Goal: Contribute content: Add original content to the website for others to see

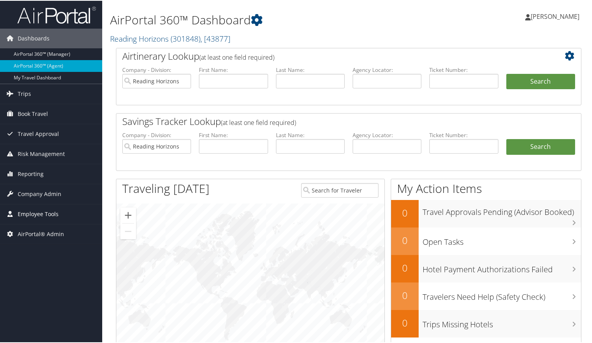
click at [41, 213] on span "Employee Tools" at bounding box center [38, 214] width 41 height 20
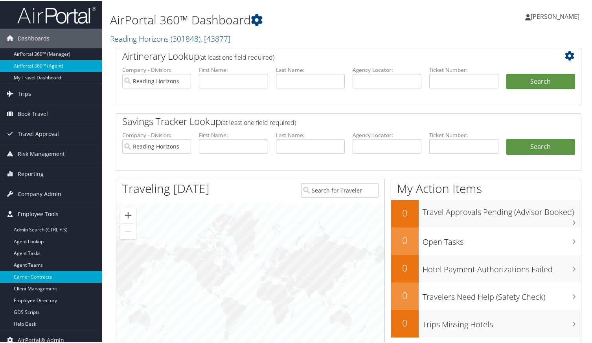
click at [41, 277] on link "Carrier Contracts" at bounding box center [51, 276] width 102 height 12
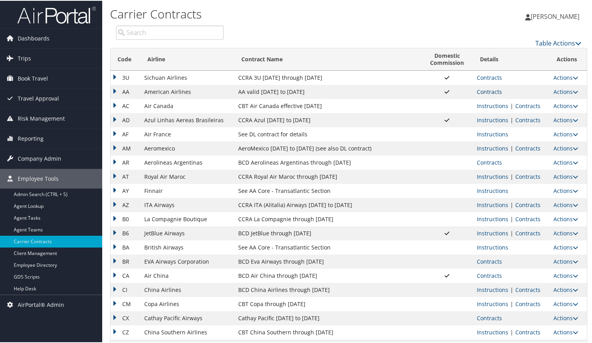
click at [483, 89] on link "Contracts" at bounding box center [489, 90] width 25 height 7
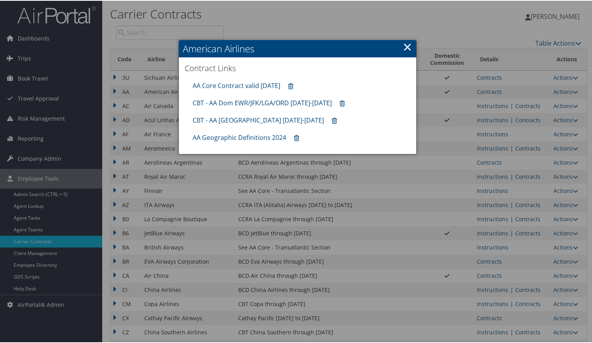
click at [406, 42] on link "×" at bounding box center [407, 46] width 9 height 16
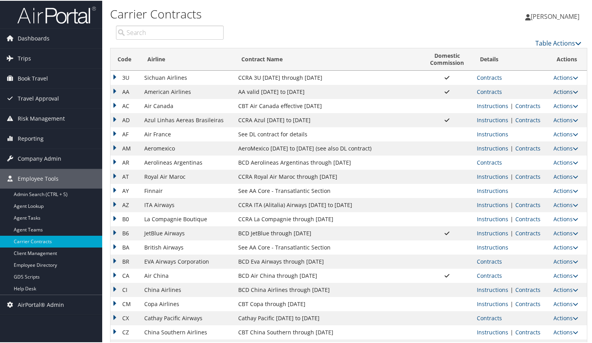
click at [555, 92] on link "Actions" at bounding box center [565, 90] width 25 height 7
click at [532, 99] on link "Upload Contract" at bounding box center [545, 102] width 56 height 13
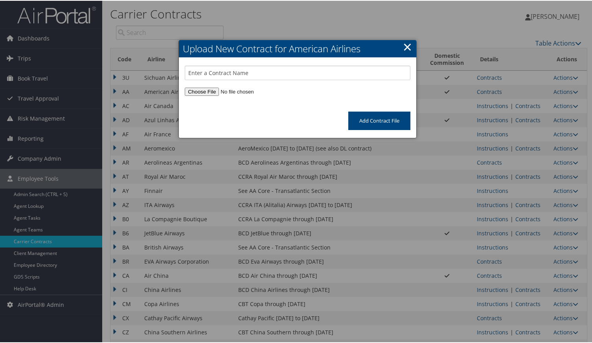
click at [191, 93] on input "file" at bounding box center [298, 91] width 226 height 8
type input "C:\fakepath\DANAH2.pdf"
click at [245, 73] on input "text" at bounding box center [298, 72] width 226 height 15
type input "AA domestic valid 30jun26"
click at [378, 123] on input "Add Contract File" at bounding box center [379, 120] width 62 height 18
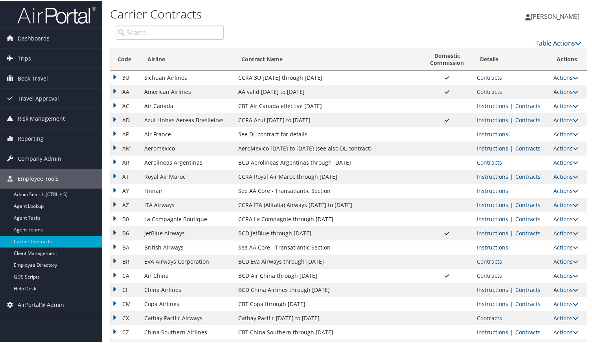
click at [494, 89] on link "Contracts" at bounding box center [489, 90] width 25 height 7
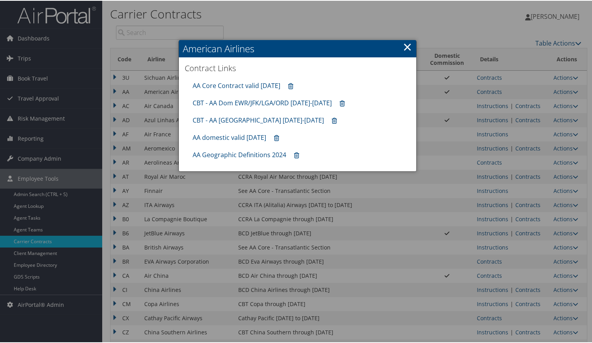
click at [407, 46] on link "×" at bounding box center [407, 46] width 9 height 16
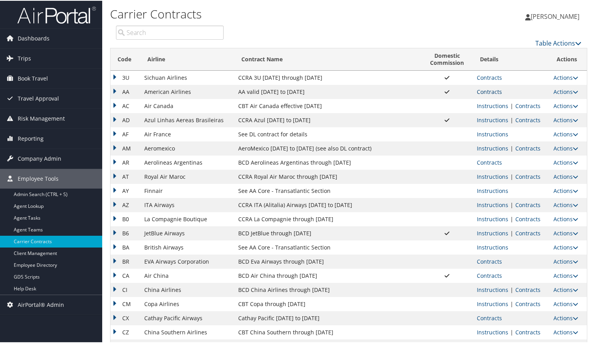
click at [483, 91] on link "Contracts" at bounding box center [489, 90] width 25 height 7
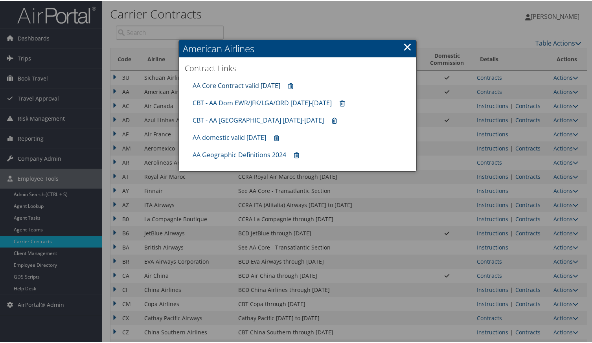
click at [224, 86] on link "AA Core Contract valid 30jun26" at bounding box center [237, 85] width 88 height 9
